Goal: Transaction & Acquisition: Purchase product/service

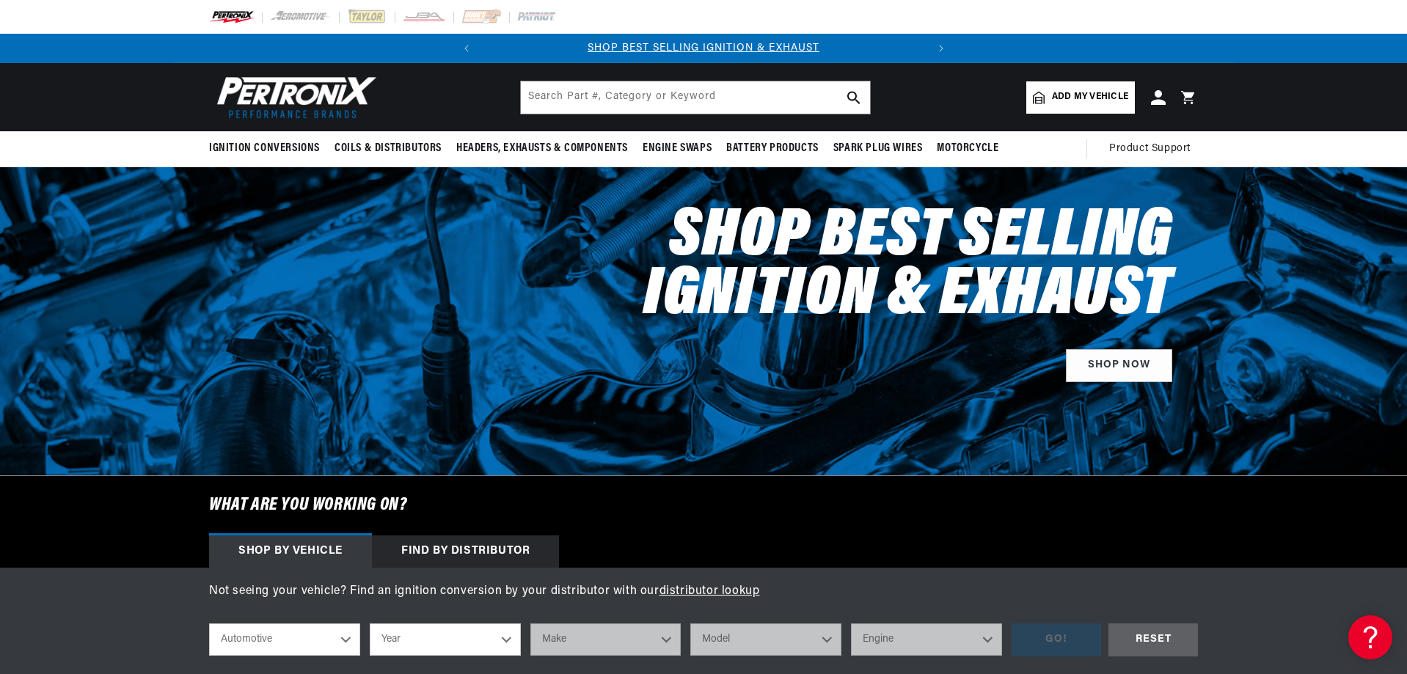
click at [1115, 93] on span "Add my vehicle" at bounding box center [1090, 97] width 76 height 14
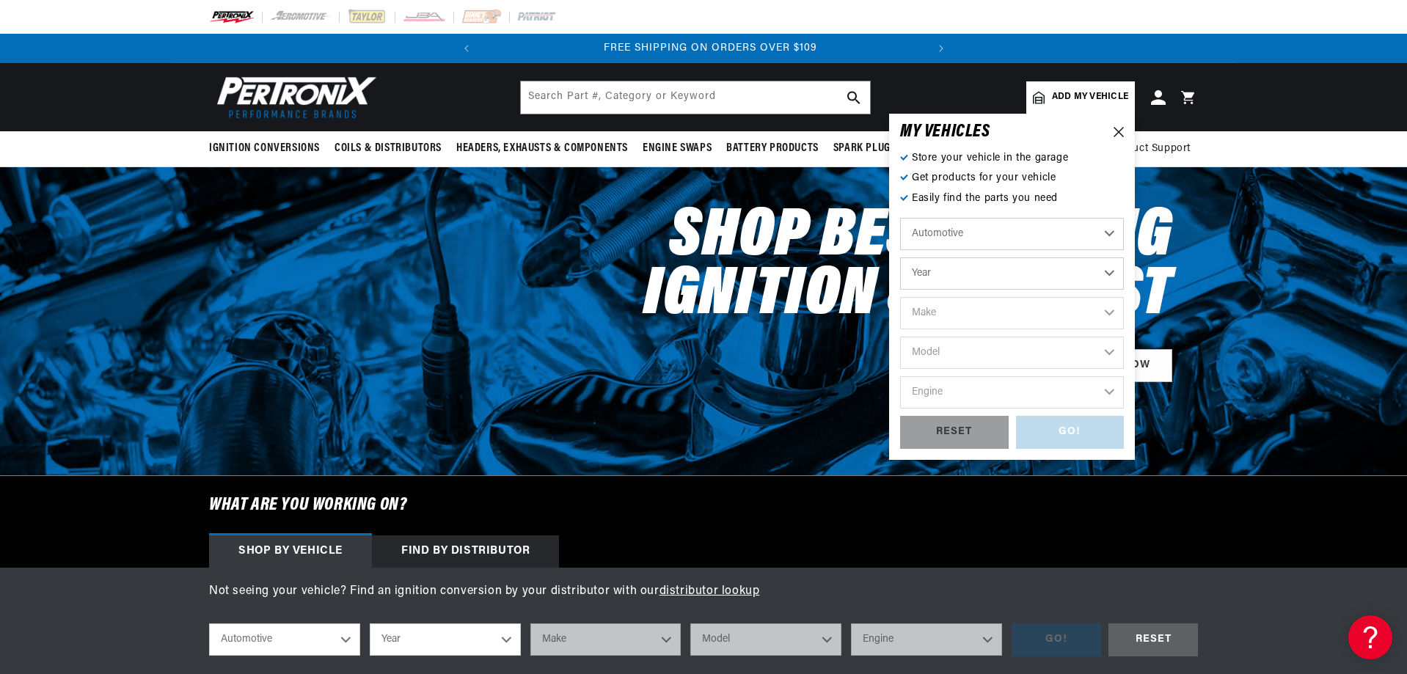
scroll to position [0, 445]
click at [1111, 274] on select "Year 2024 2023 2022 2021 2020 2019 2018 2017 2016 2015 2014 2013 2012 2011 2010…" at bounding box center [1012, 274] width 224 height 32
select select "1978"
click at [900, 258] on select "Year 2024 2023 2022 2021 2020 2019 2018 2017 2016 2015 2014 2013 2012 2011 2010…" at bounding box center [1012, 274] width 224 height 32
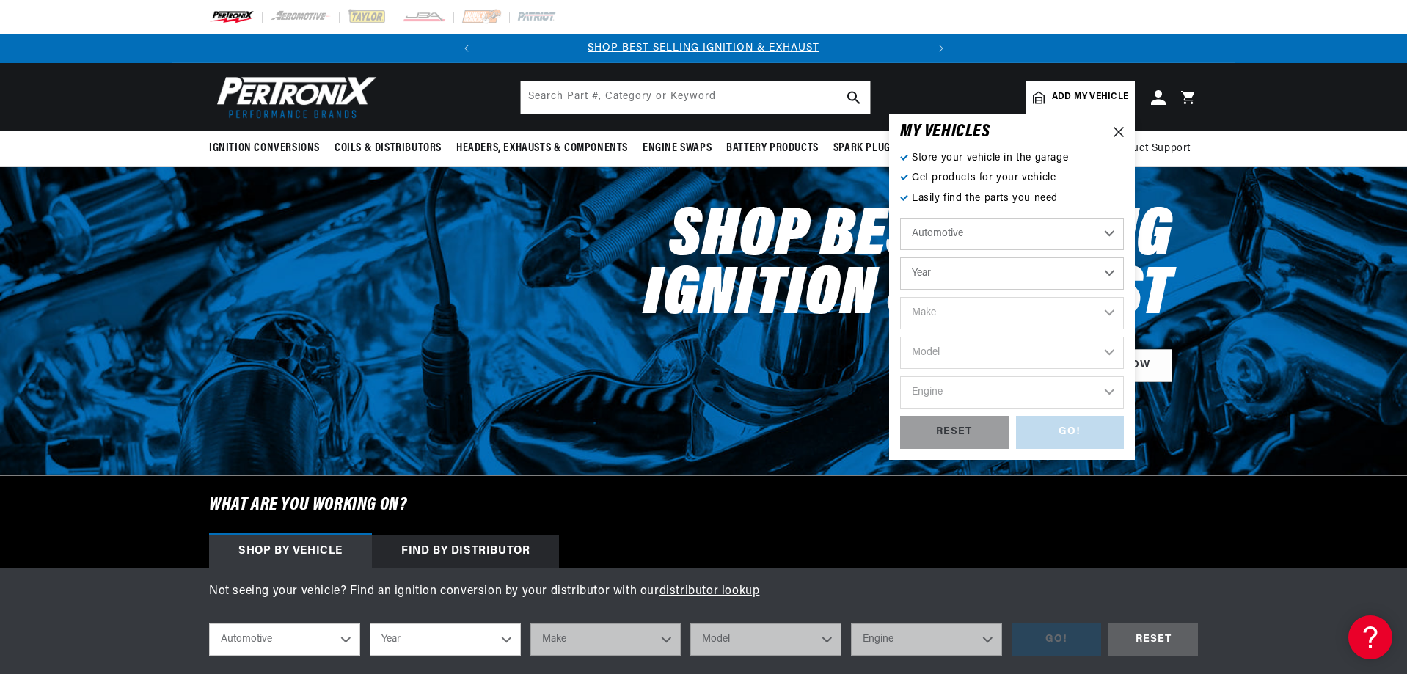
select select "1978"
click at [1107, 310] on select "Make Alfa Romeo American Motors Audi Avanti BMW Buick Cadillac Checker Chevrole…" at bounding box center [1012, 313] width 224 height 32
select select "Chevrolet"
click at [900, 297] on select "Make Alfa Romeo American Motors Audi Avanti BMW Buick Cadillac Checker Chevrole…" at bounding box center [1012, 313] width 224 height 32
select select "Chevrolet"
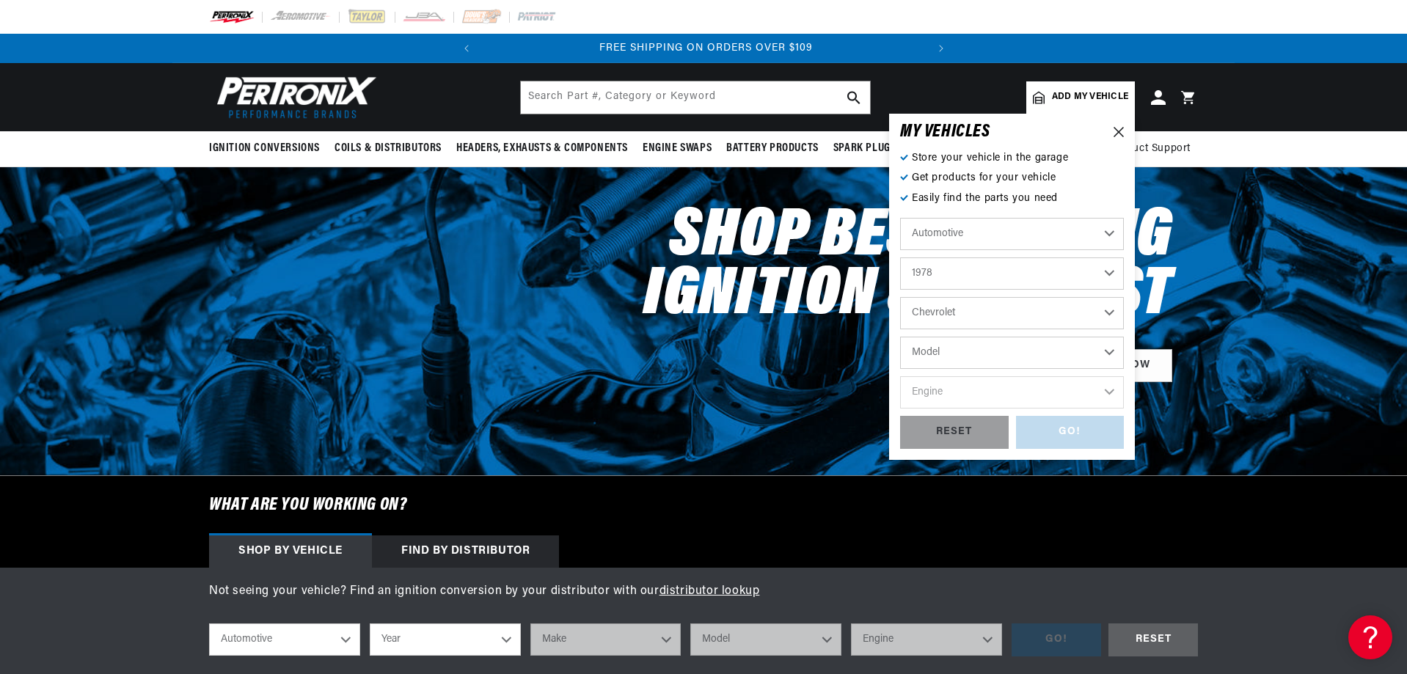
scroll to position [0, 445]
click at [1030, 354] on select "Model C10 C10 Suburban C20 C20 Suburban C30 C50 Camaro Caprice Corvette El Cami…" at bounding box center [1012, 353] width 224 height 32
select select "Impala"
click at [900, 337] on select "Model C10 C10 Suburban C20 C20 Suburban C30 C50 Camaro Caprice Corvette El Cami…" at bounding box center [1012, 353] width 224 height 32
select select "Impala"
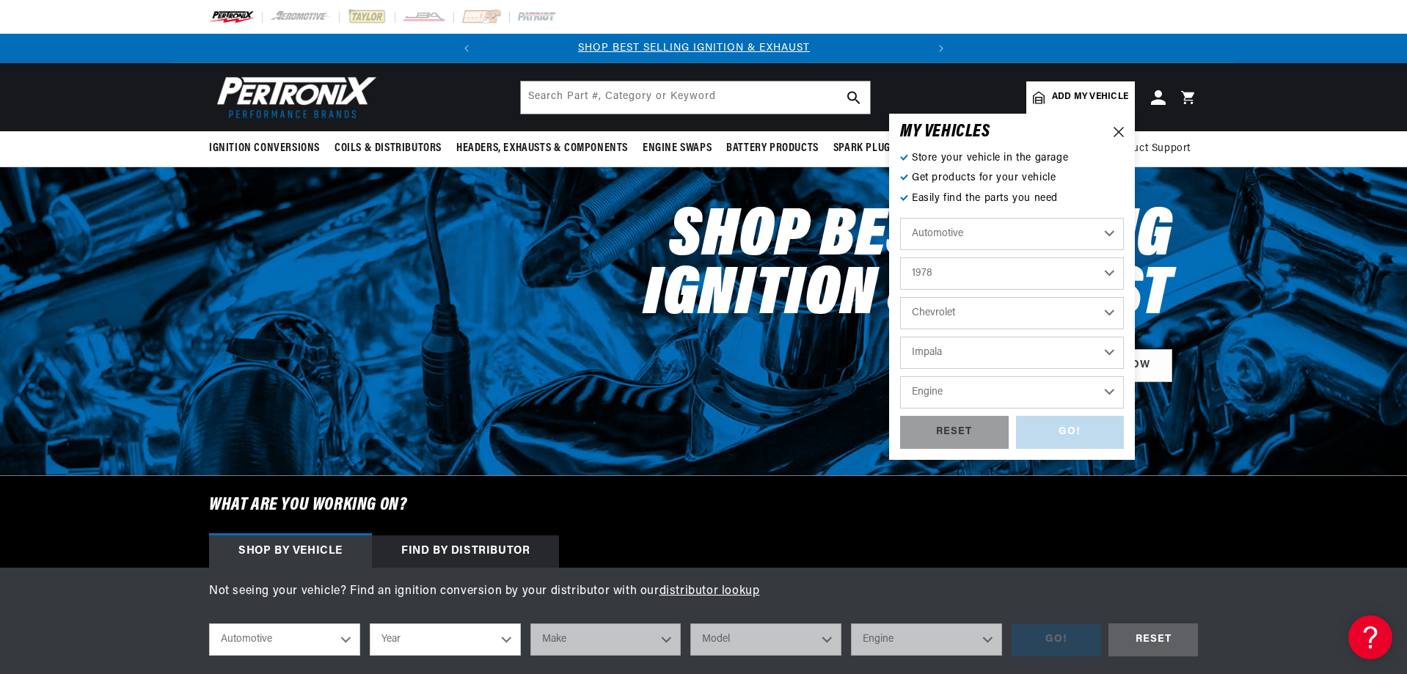
scroll to position [0, 0]
click at [1109, 387] on select "Engine 4.4L 5.0L 5.7L 6.6L 7.4L" at bounding box center [1012, 392] width 224 height 32
select select "5.0L"
click at [900, 376] on select "Engine 4.4L 5.0L 5.7L 6.6L 7.4L" at bounding box center [1012, 392] width 224 height 32
select select "5.0L"
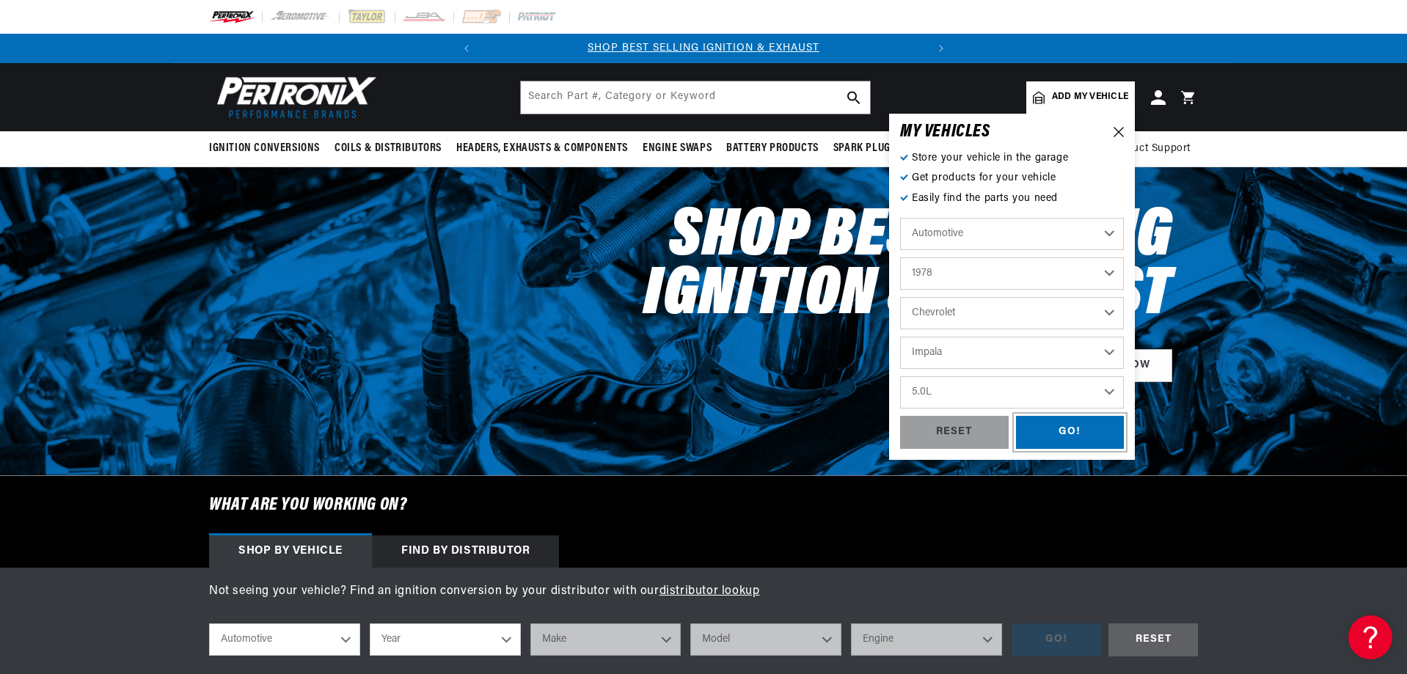
click at [1049, 433] on div "GO!" at bounding box center [1070, 432] width 109 height 33
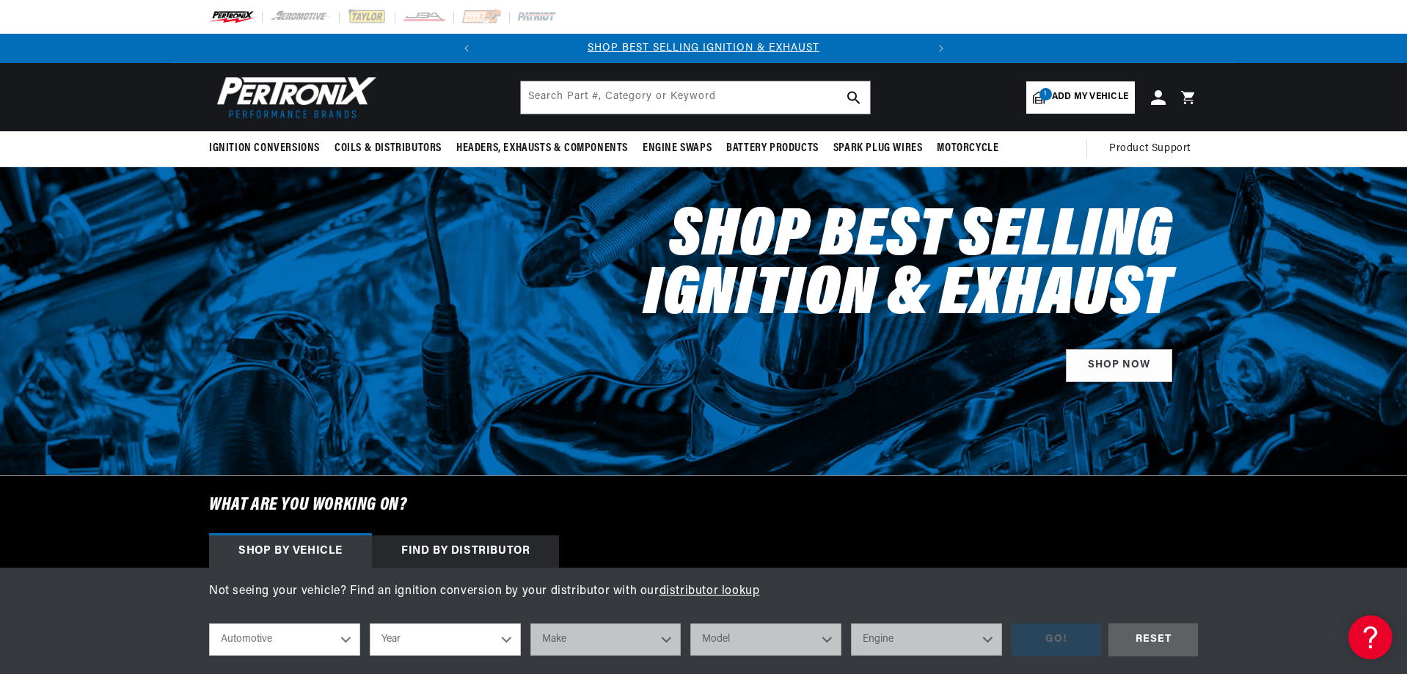
select select "1978"
select select "Chevrolet"
select select "Impala"
select select "5.0L"
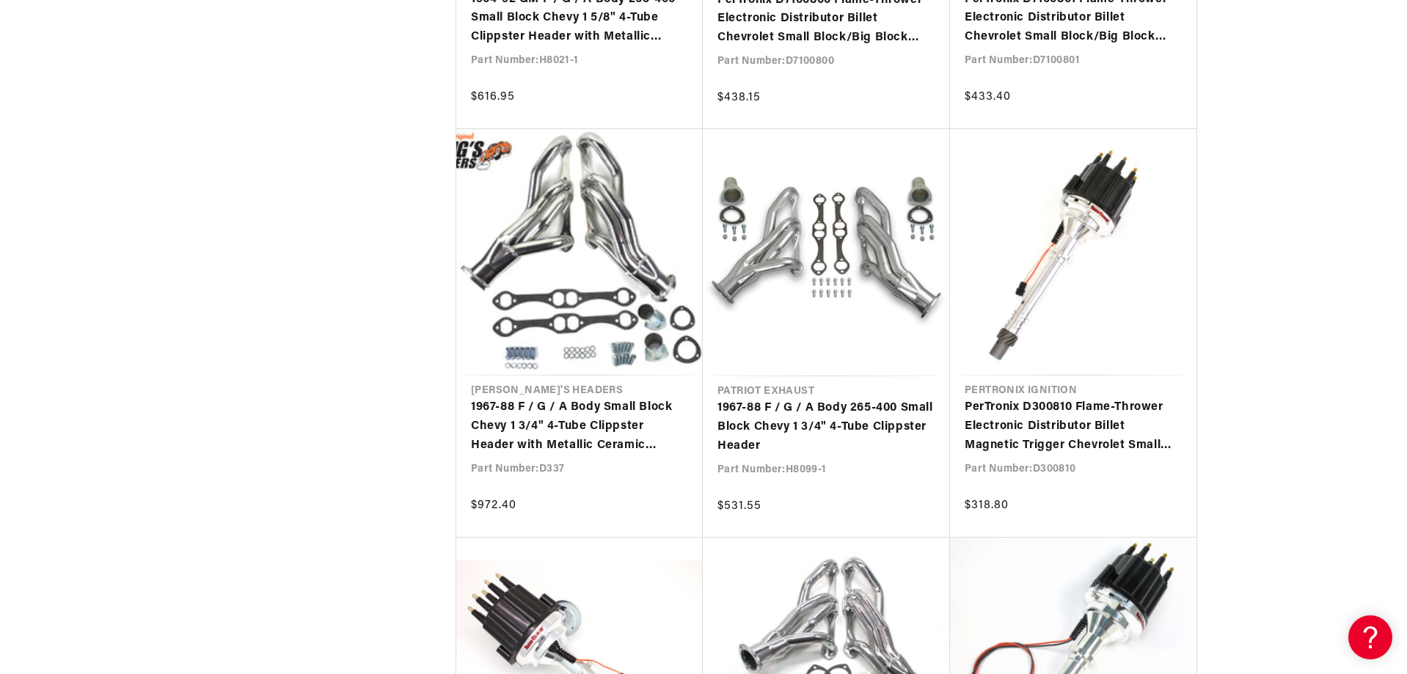
scroll to position [0, 445]
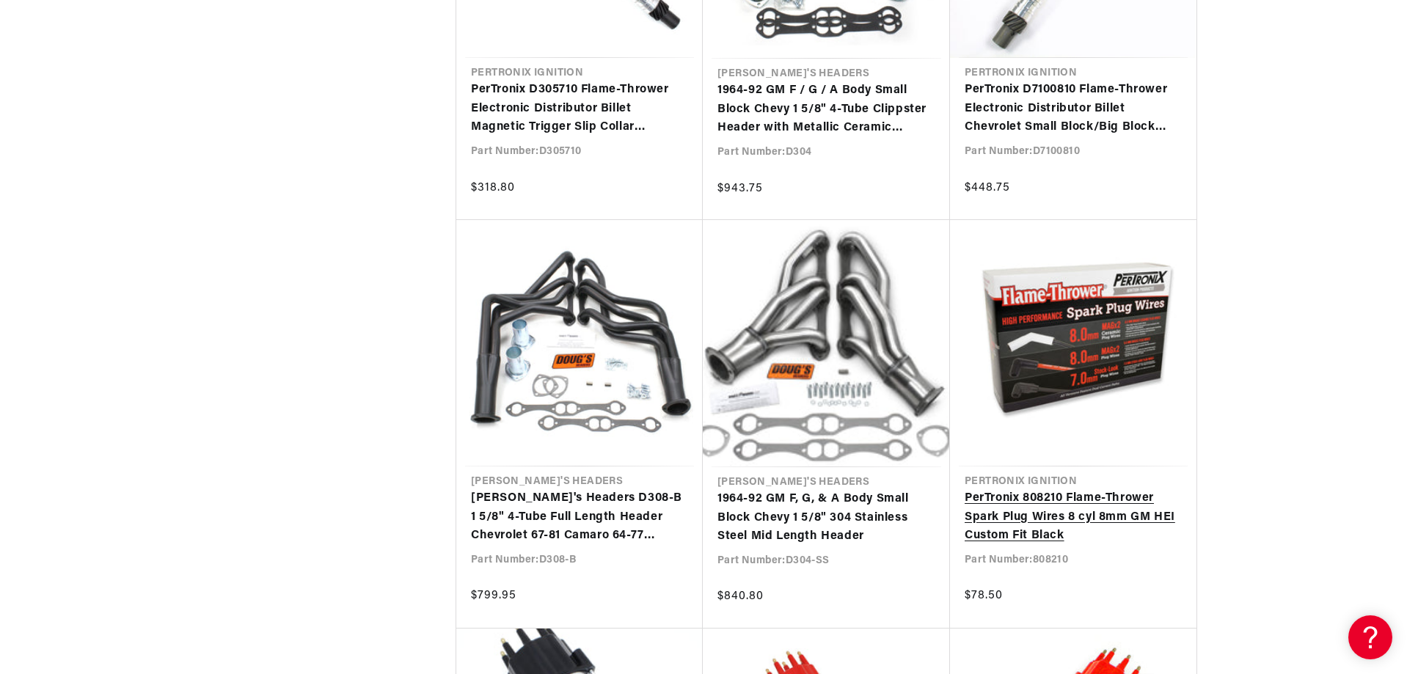
scroll to position [3521, 0]
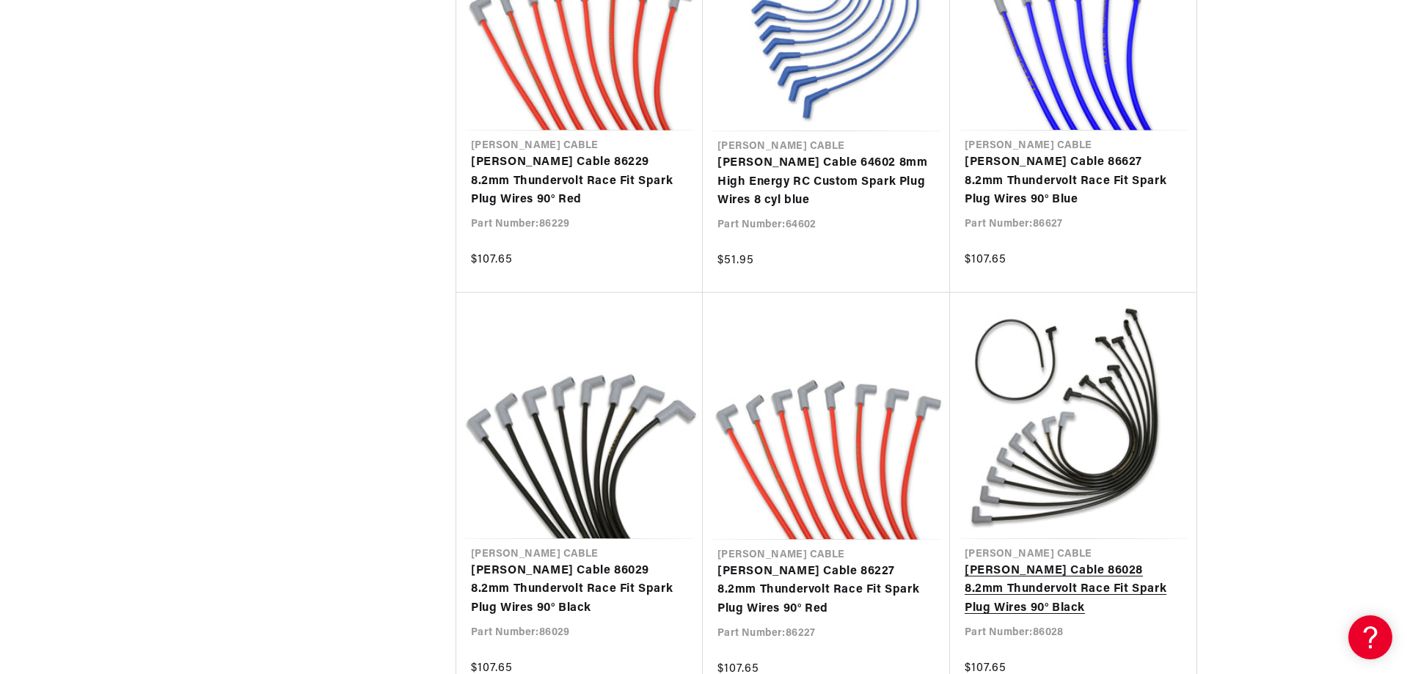
scroll to position [0, 445]
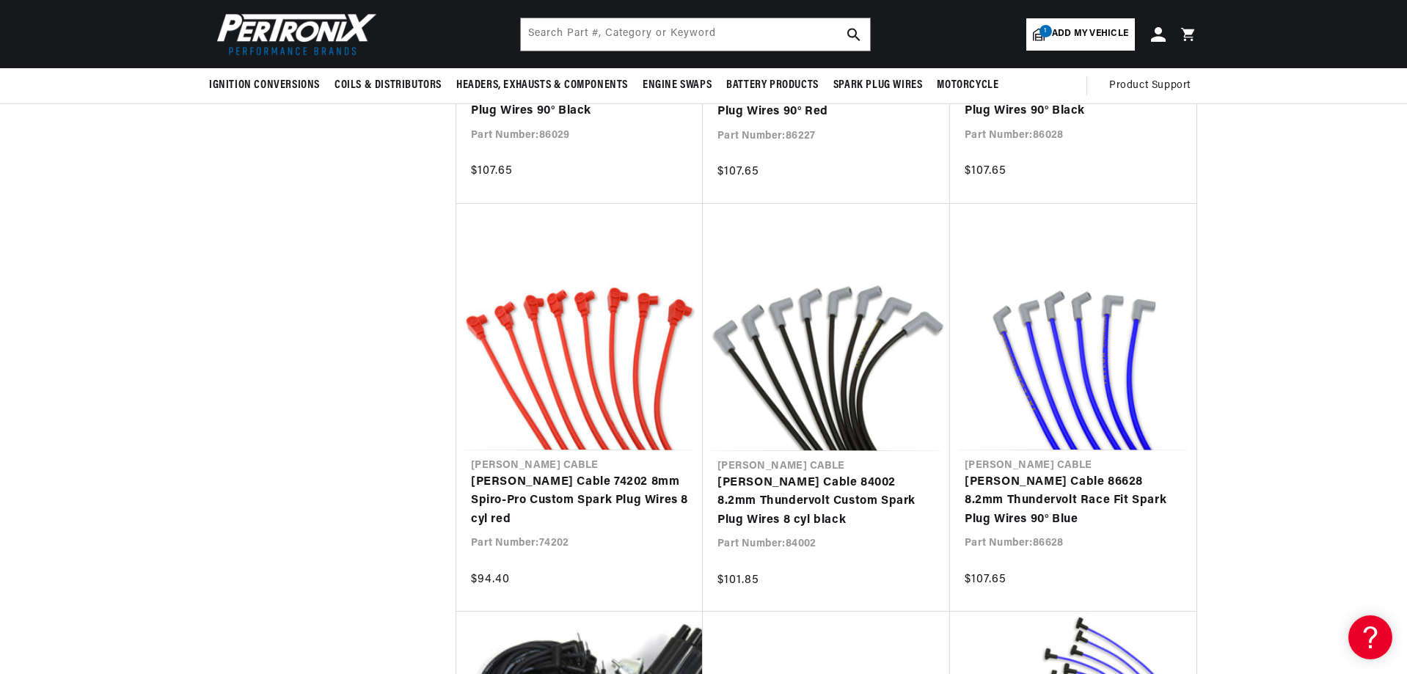
scroll to position [7776, 0]
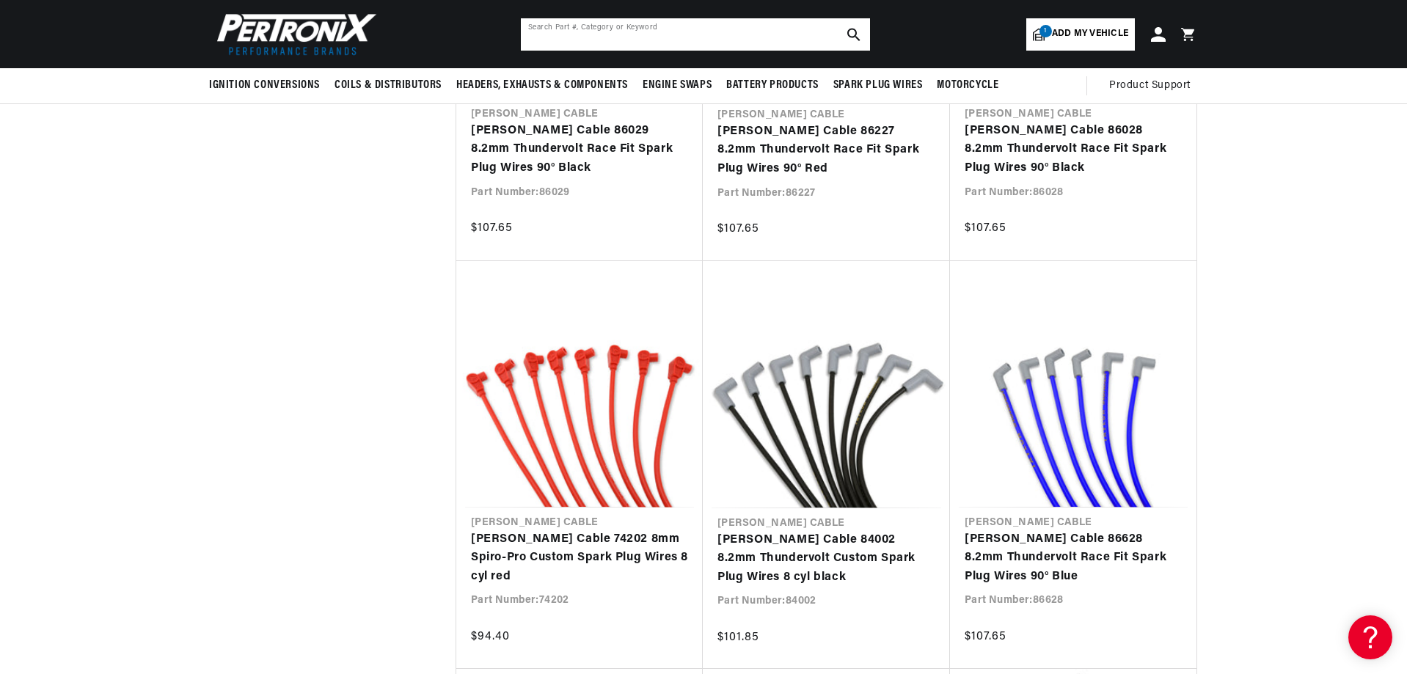
click at [527, 29] on input "text" at bounding box center [695, 34] width 349 height 32
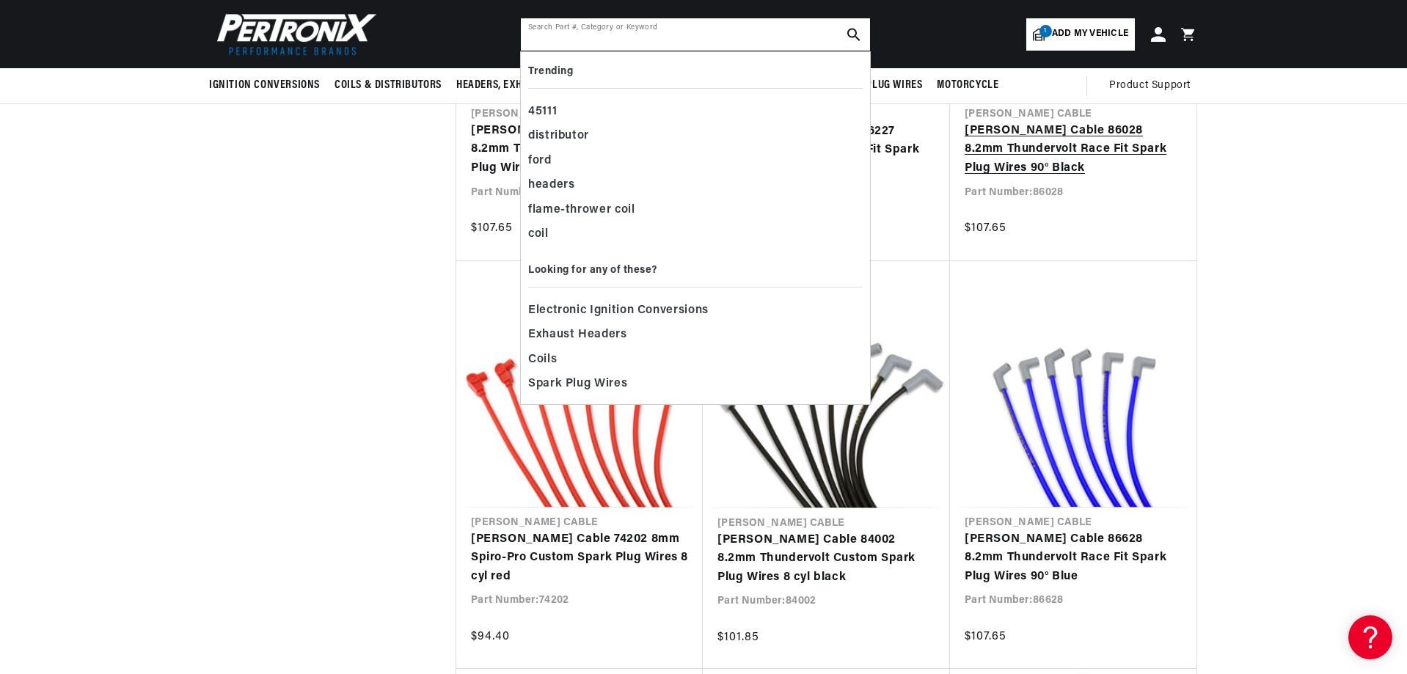
scroll to position [0, 0]
click at [614, 332] on span "Exhaust Headers" at bounding box center [577, 335] width 99 height 21
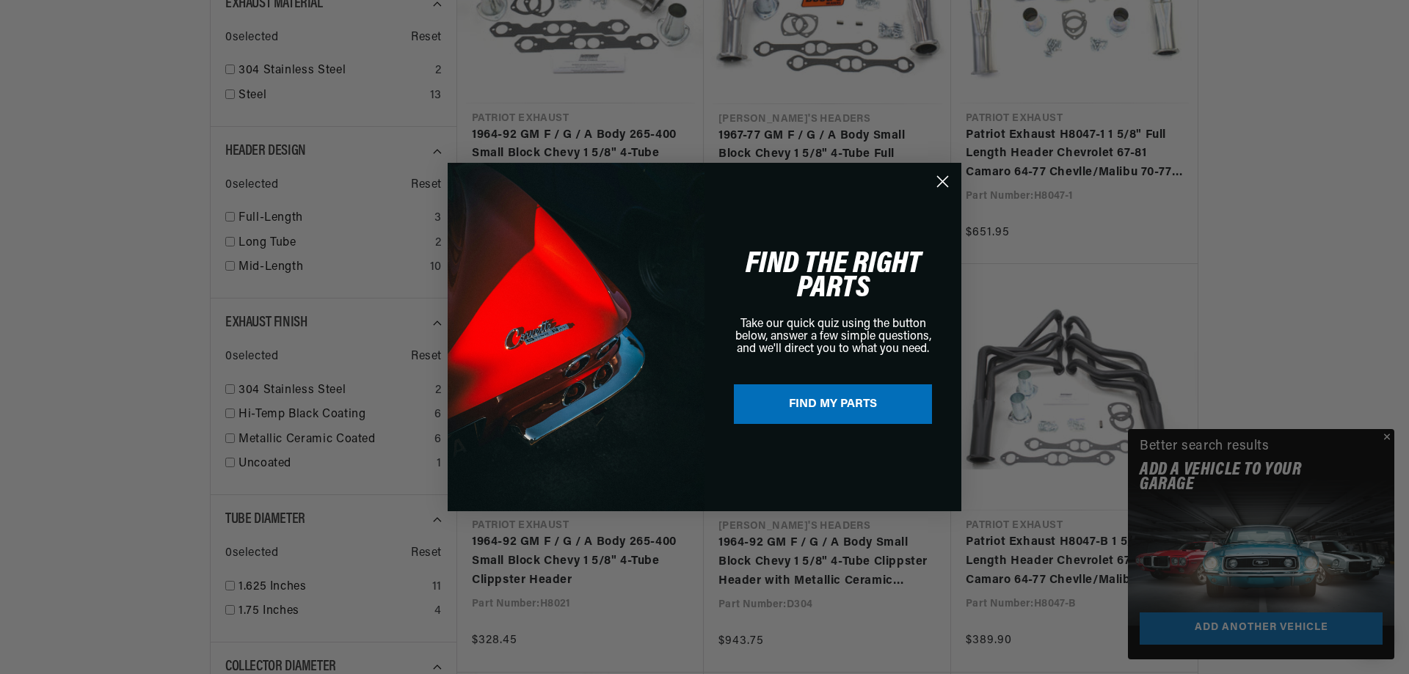
click at [1387, 436] on div "Close dialog FIND THE RIGHT PARTS Take our quick quiz using the button below, a…" at bounding box center [704, 337] width 1409 height 674
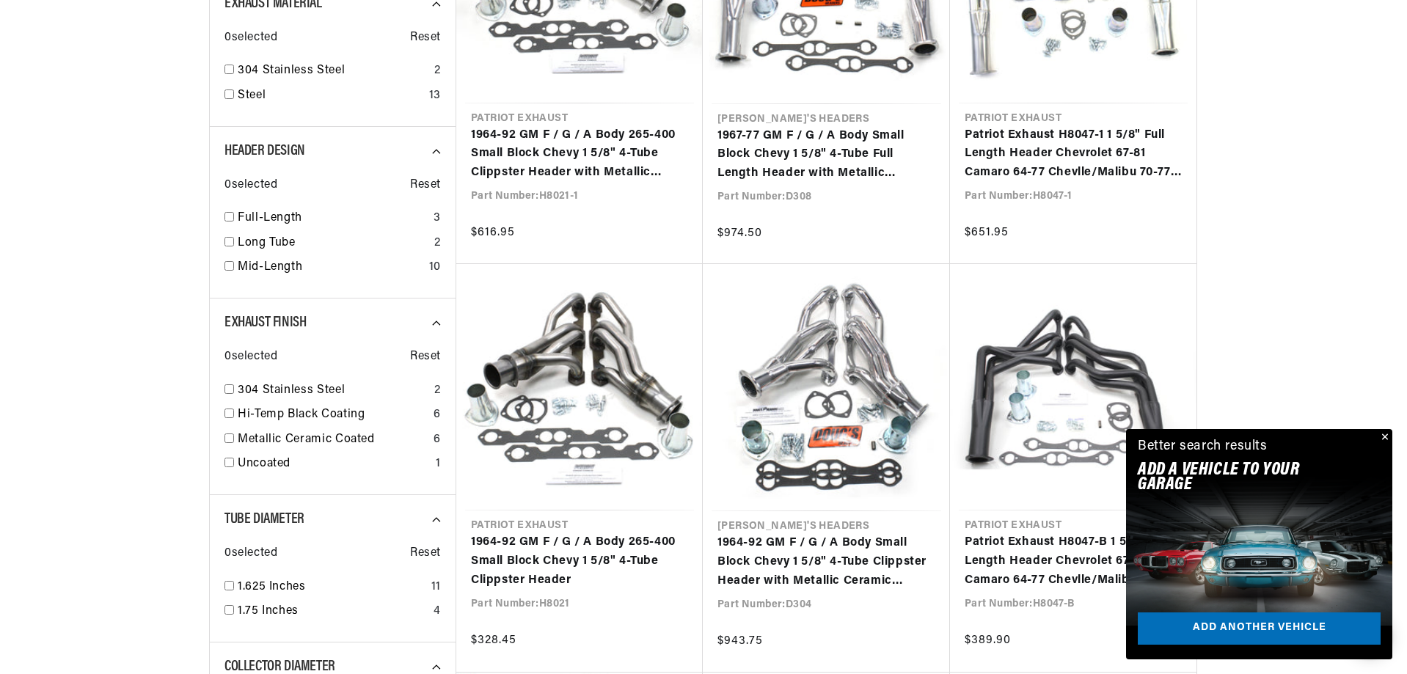
scroll to position [0, 445]
click at [1385, 434] on button "Close" at bounding box center [1384, 438] width 18 height 18
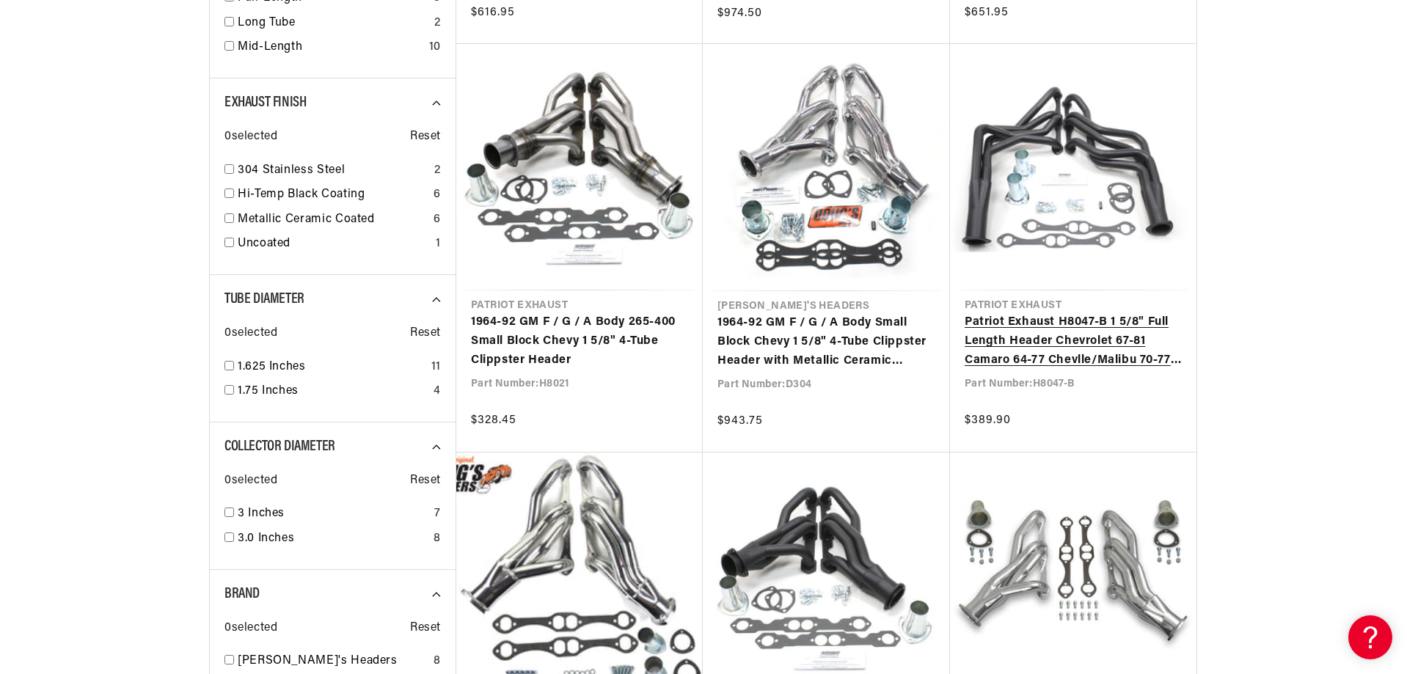
scroll to position [0, 0]
click at [1073, 313] on link "Patriot Exhaust H8047-B 1 5/8" Full Length Header Chevrolet 67-81 Camaro 64-77 …" at bounding box center [1073, 341] width 217 height 56
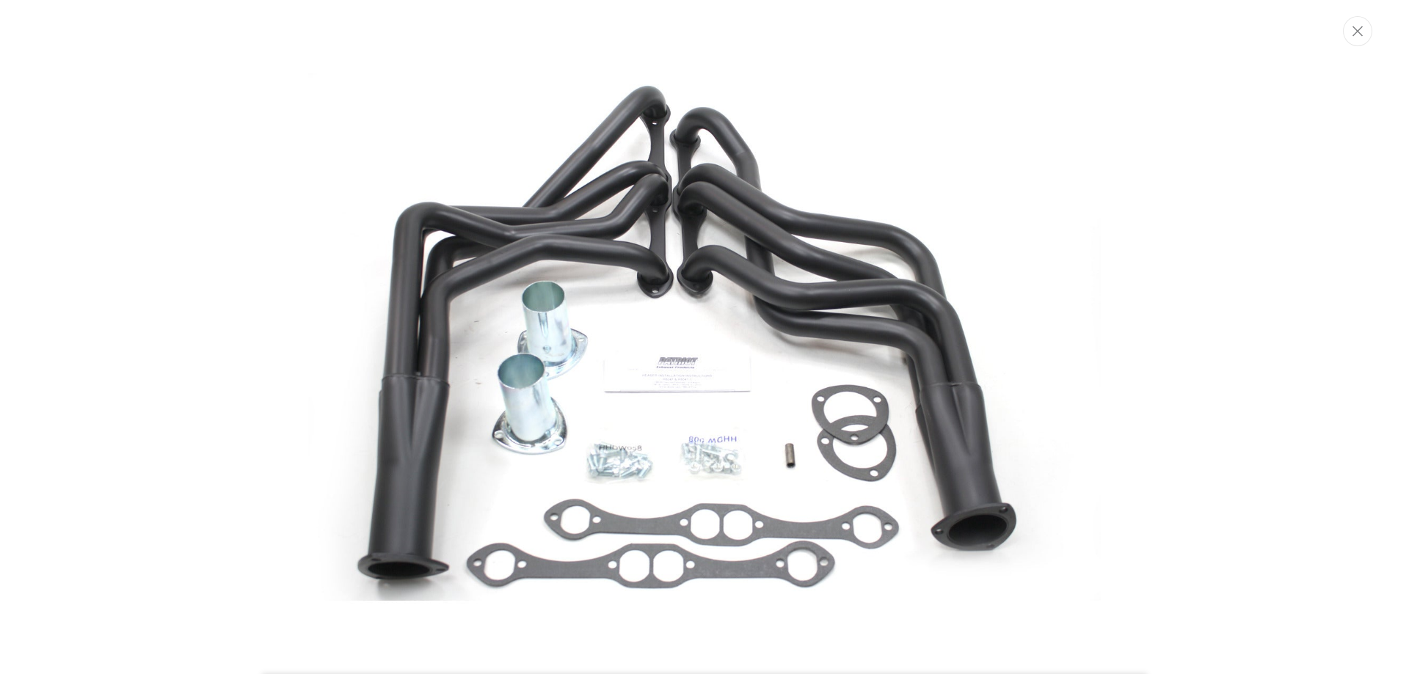
scroll to position [0, 445]
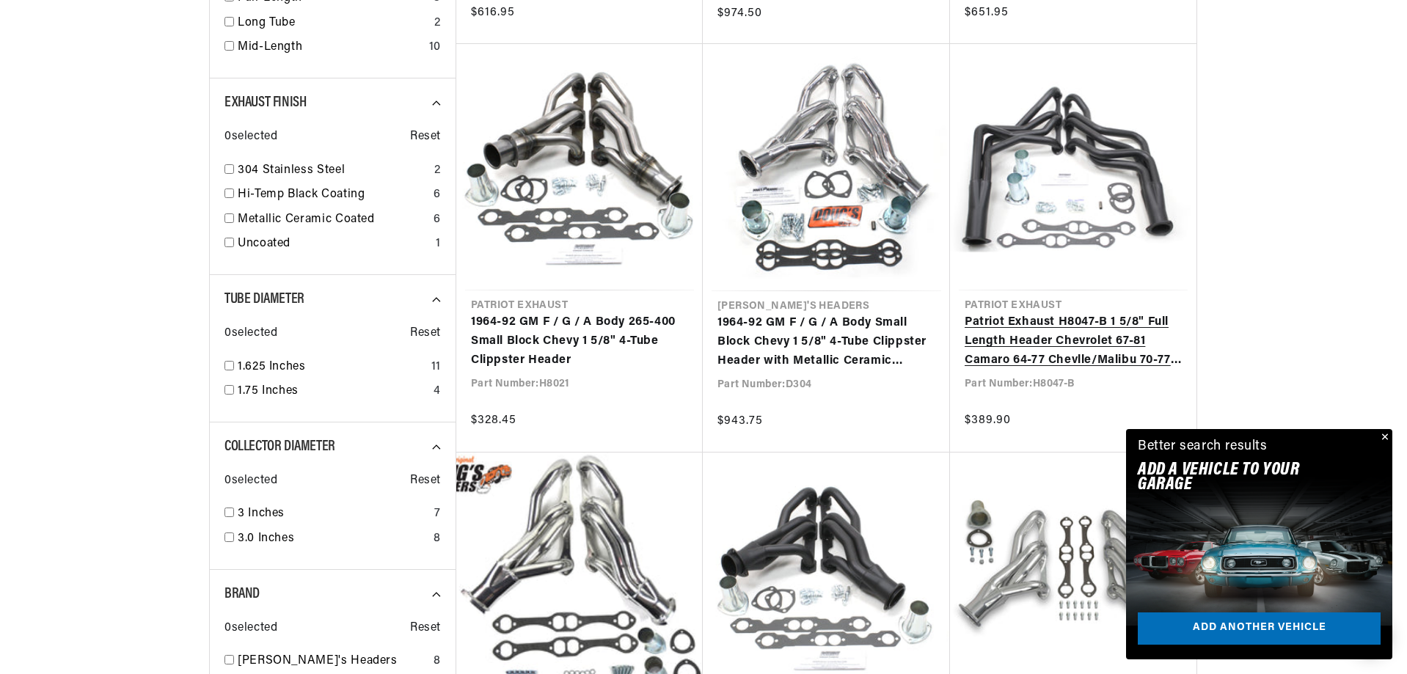
scroll to position [0, 445]
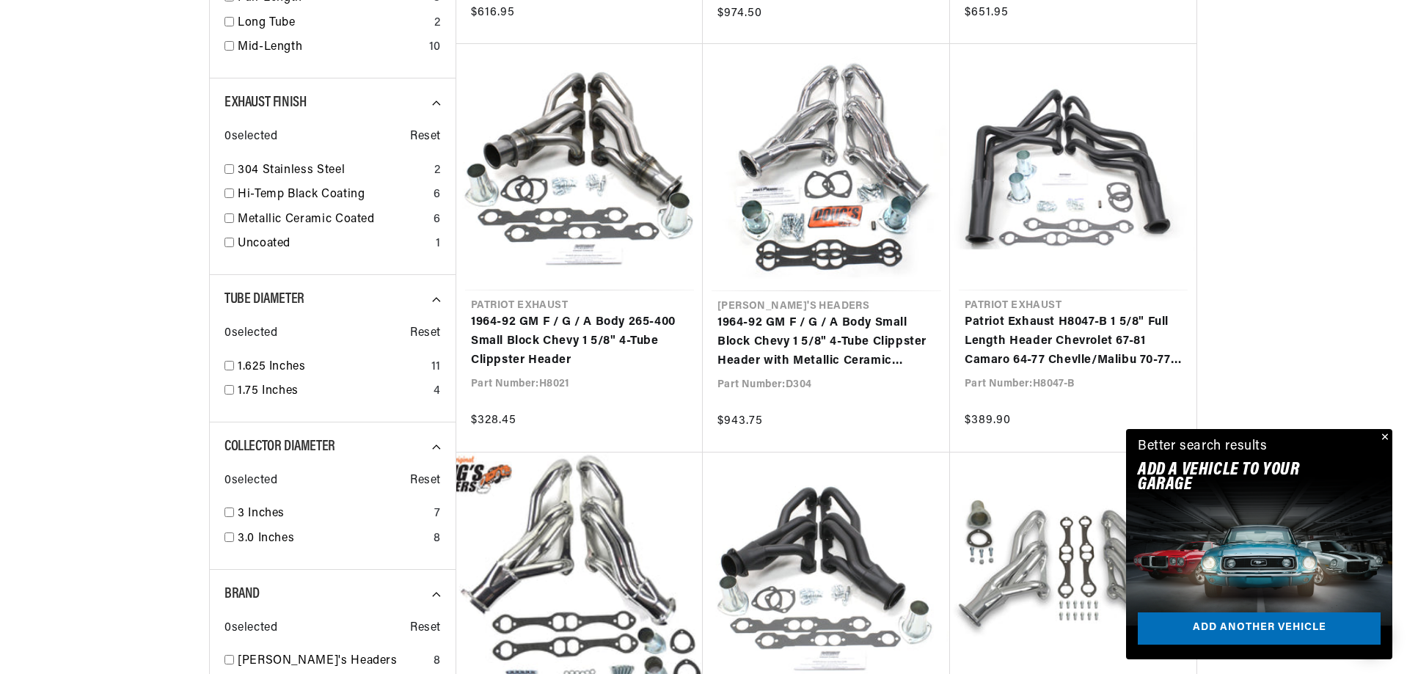
click at [1386, 434] on button "Close" at bounding box center [1384, 438] width 18 height 18
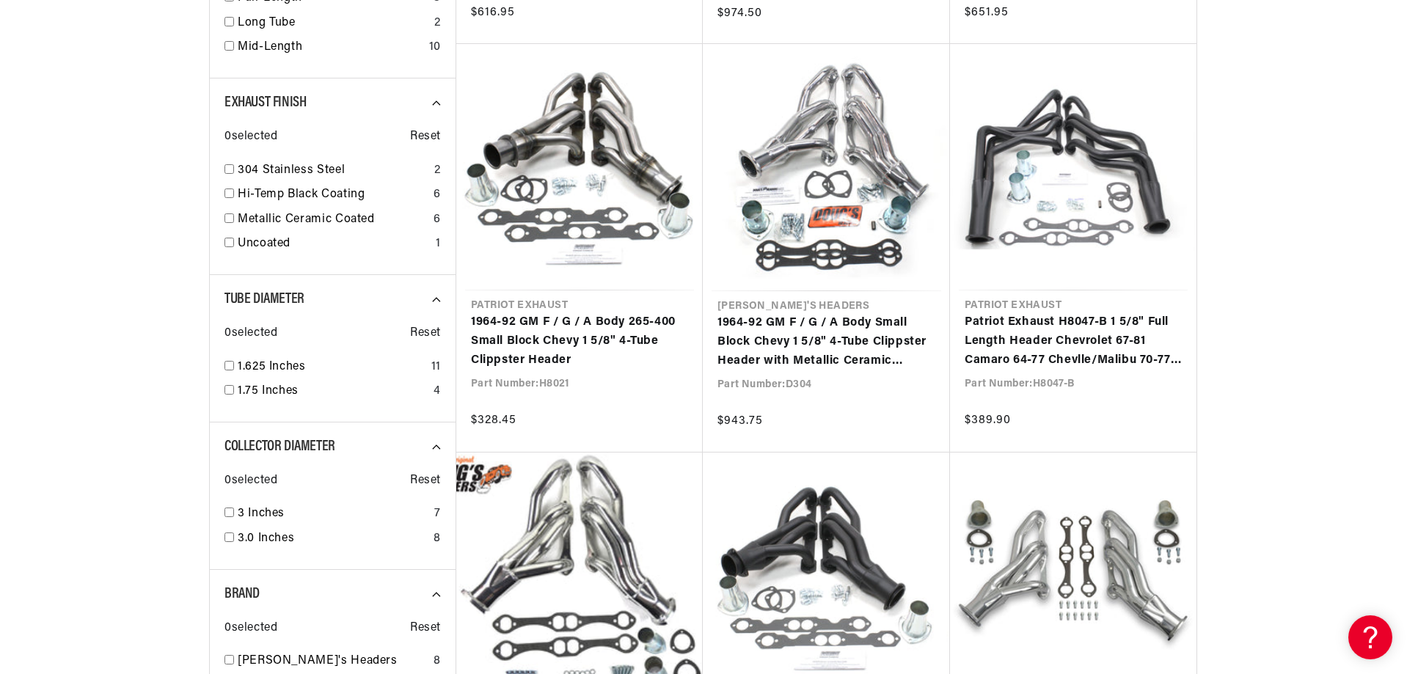
scroll to position [0, 0]
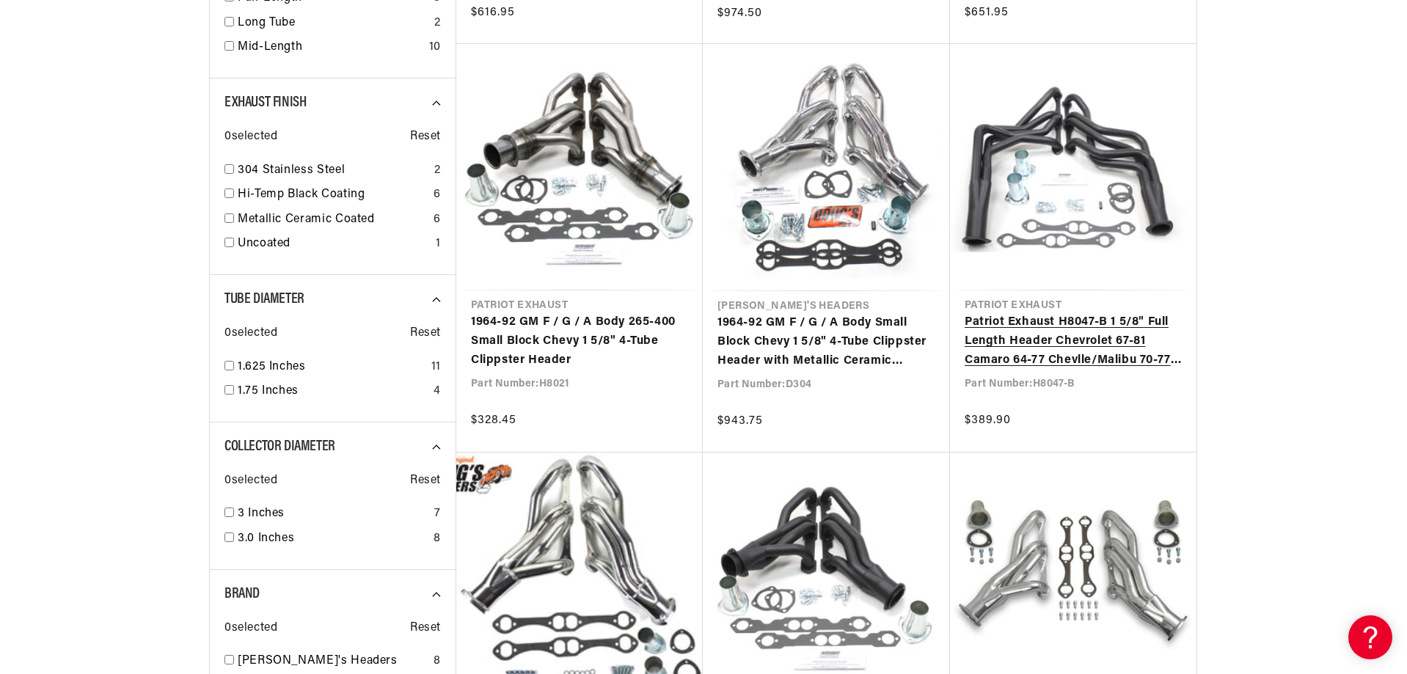
drag, startPoint x: 1408, startPoint y: 1, endPoint x: 1069, endPoint y: 258, distance: 425.2
click at [1069, 313] on link "Patriot Exhaust H8047-B 1 5/8" Full Length Header Chevrolet 67-81 Camaro 64-77 …" at bounding box center [1073, 341] width 217 height 56
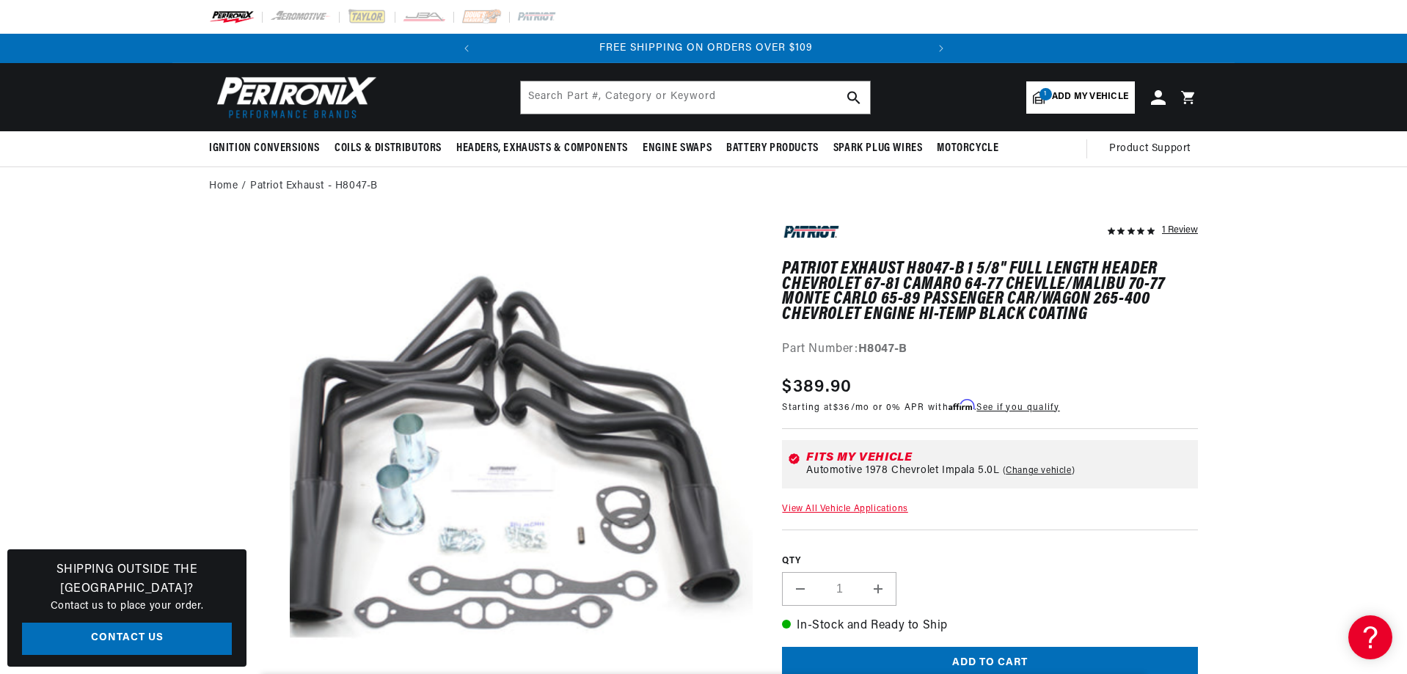
scroll to position [0, 445]
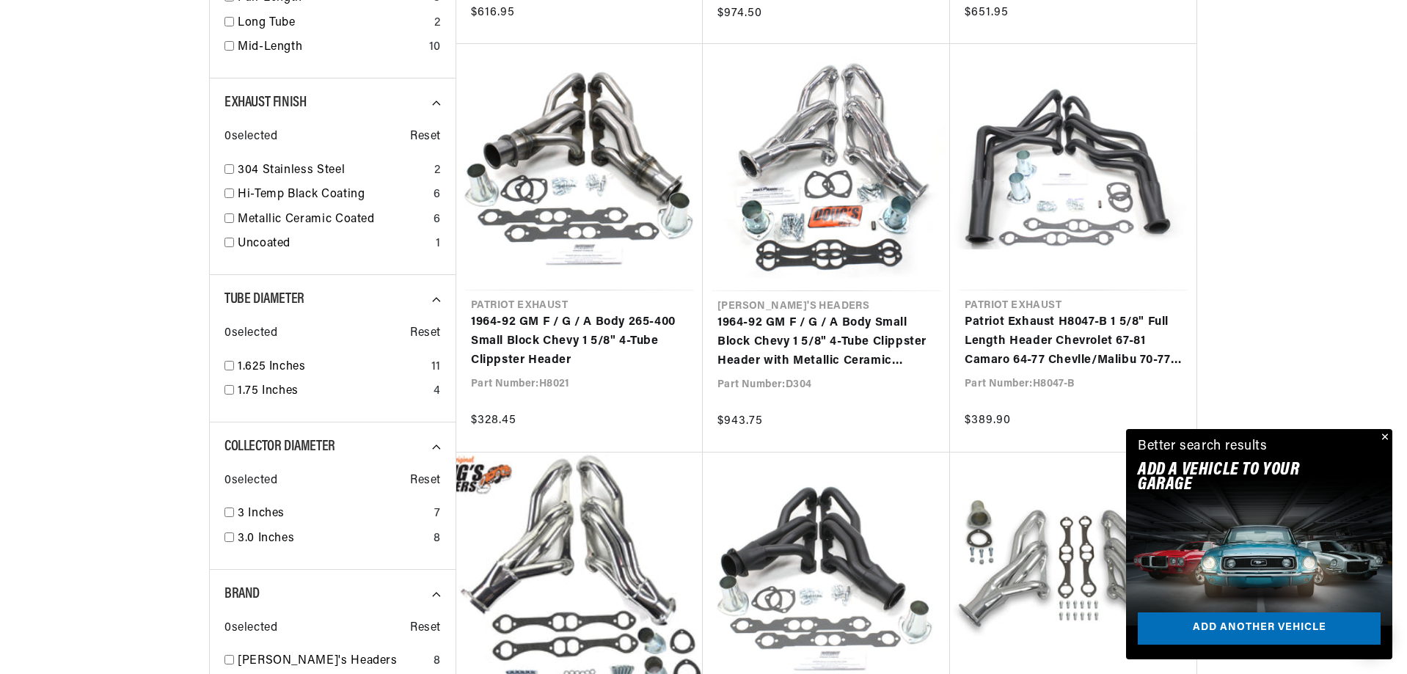
scroll to position [0, 445]
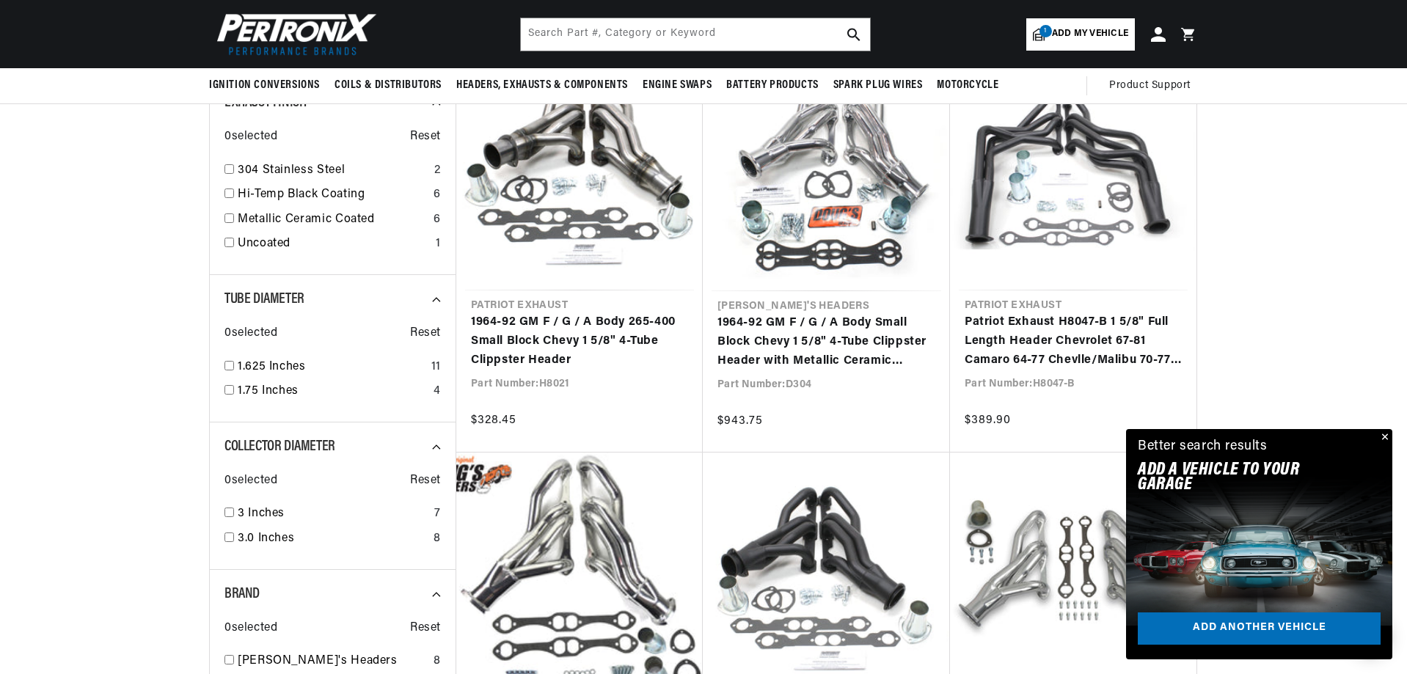
scroll to position [340, 0]
